Goal: Transaction & Acquisition: Obtain resource

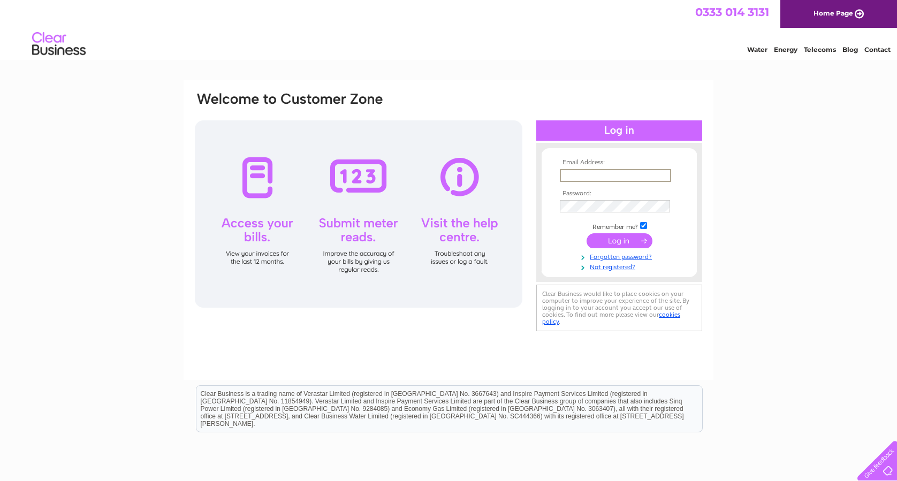
type input "[EMAIL_ADDRESS][DOMAIN_NAME]"
click at [619, 240] on input "submit" at bounding box center [620, 240] width 66 height 15
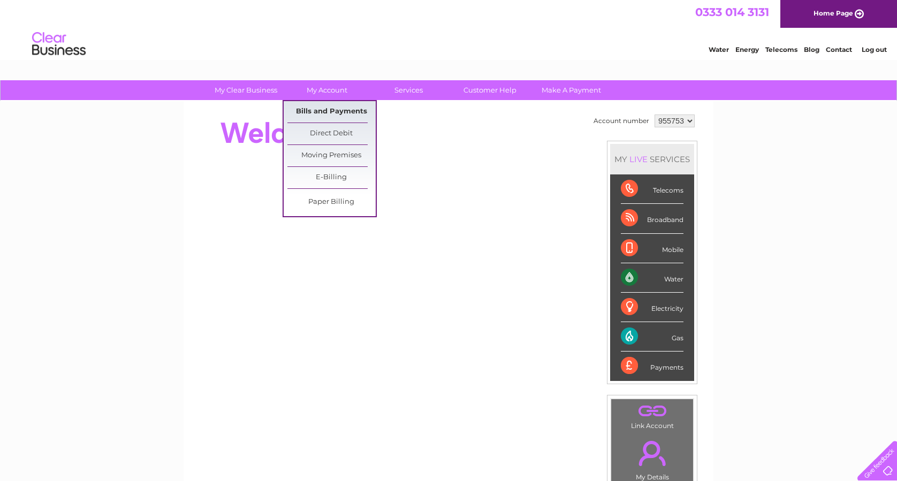
click at [321, 112] on link "Bills and Payments" at bounding box center [331, 111] width 88 height 21
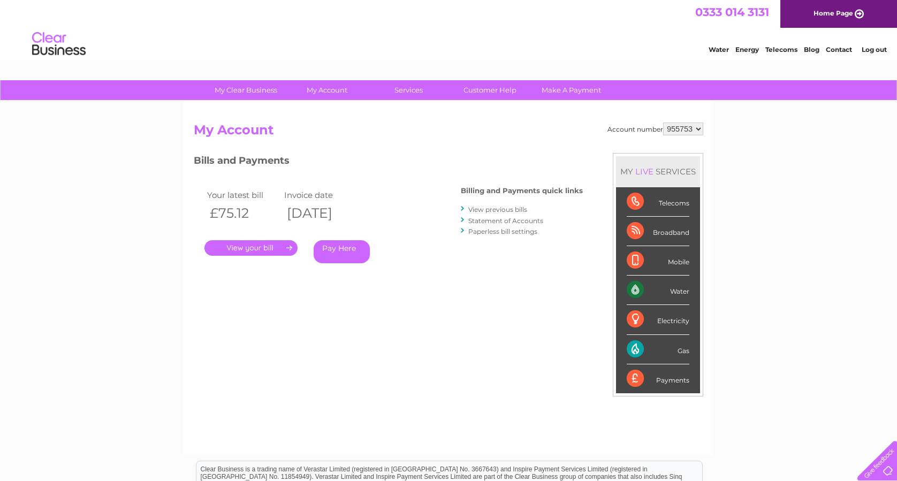
click at [654, 291] on div "Water" at bounding box center [658, 290] width 63 height 29
click at [255, 250] on link "." at bounding box center [250, 248] width 93 height 16
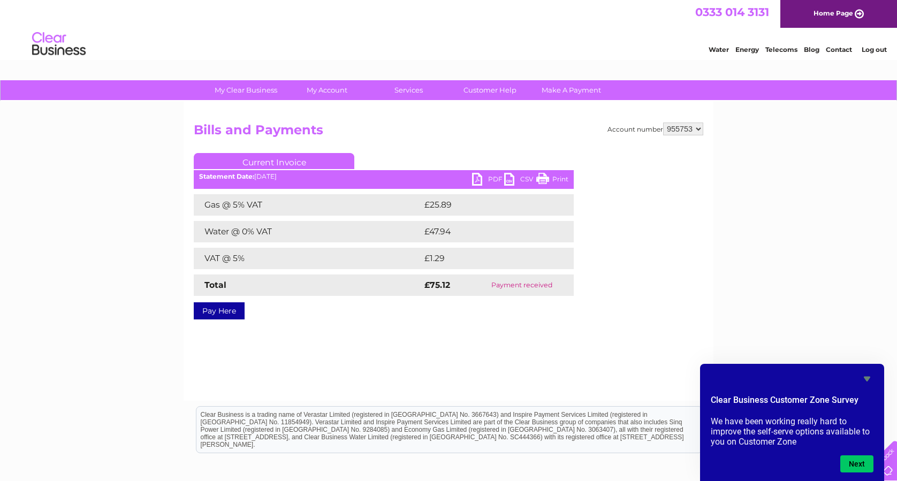
click at [494, 177] on link "PDF" at bounding box center [488, 181] width 32 height 16
click at [525, 178] on link "CSV" at bounding box center [520, 181] width 32 height 16
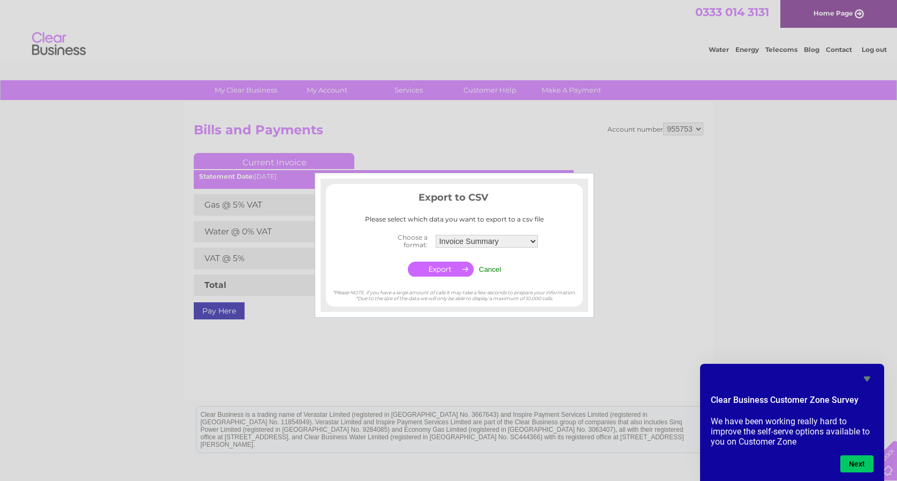
click at [520, 144] on div at bounding box center [448, 240] width 897 height 481
